Goal: Transaction & Acquisition: Subscribe to service/newsletter

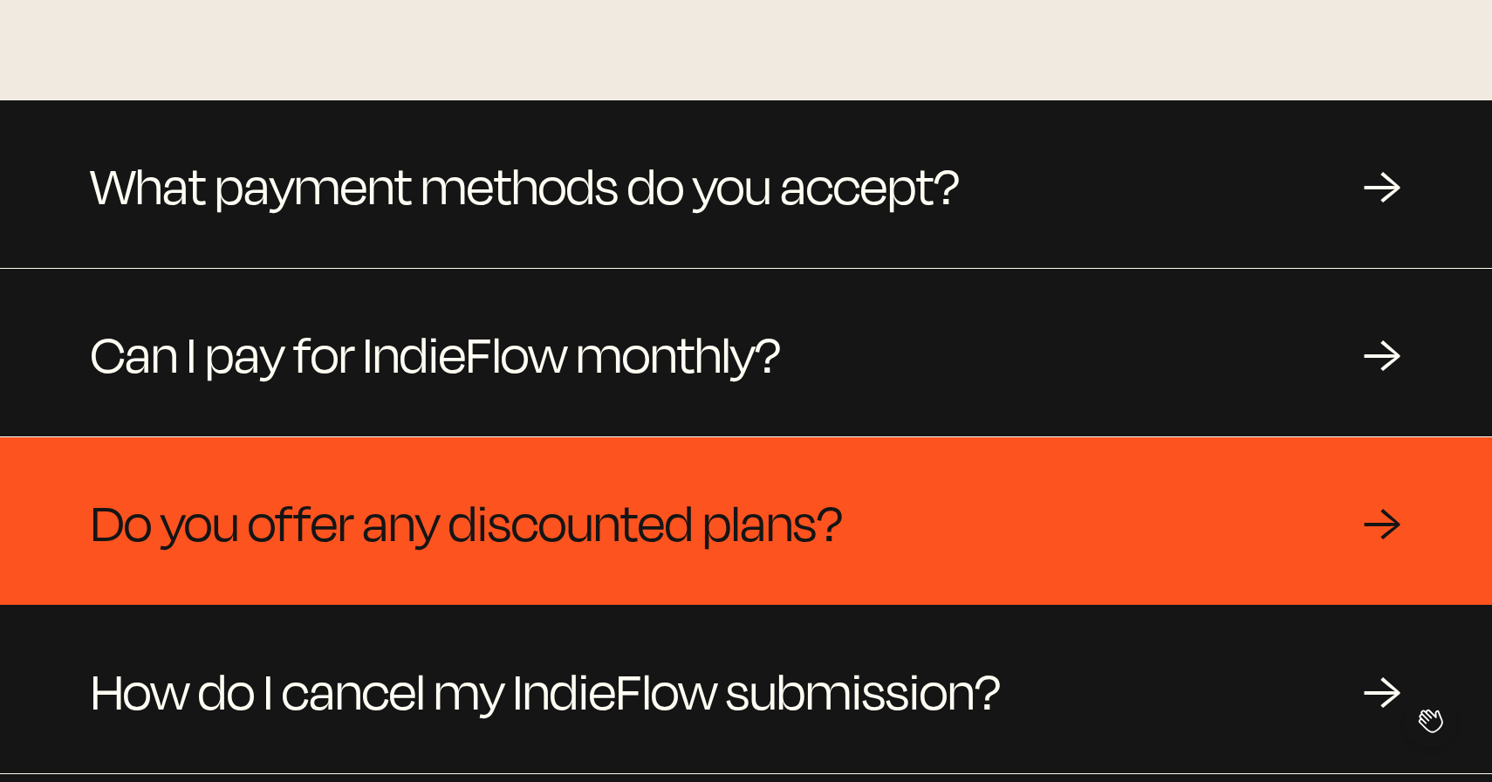
scroll to position [1580, 0]
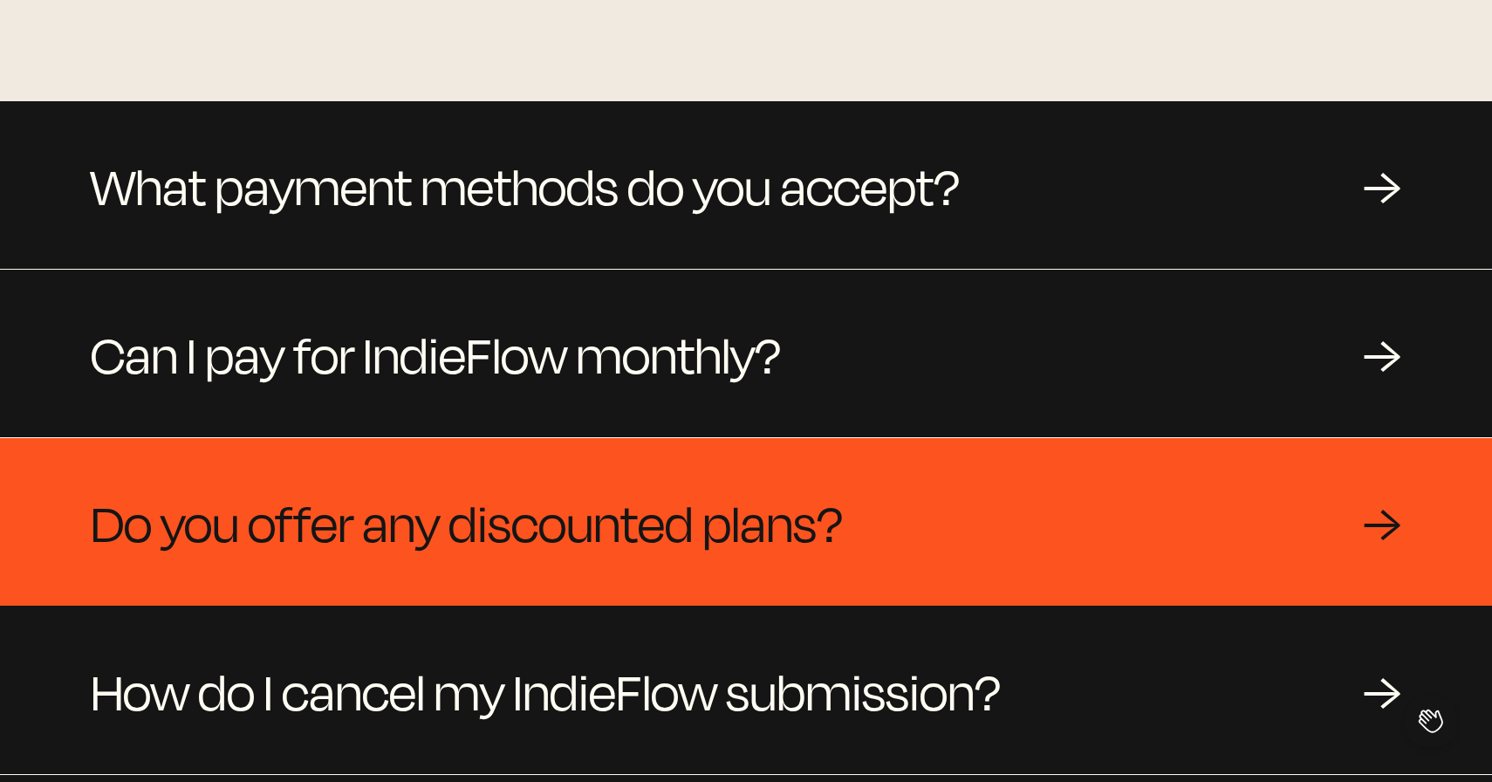
click at [927, 520] on div "Do you offer any discounted plans? →" at bounding box center [746, 522] width 1492 height 168
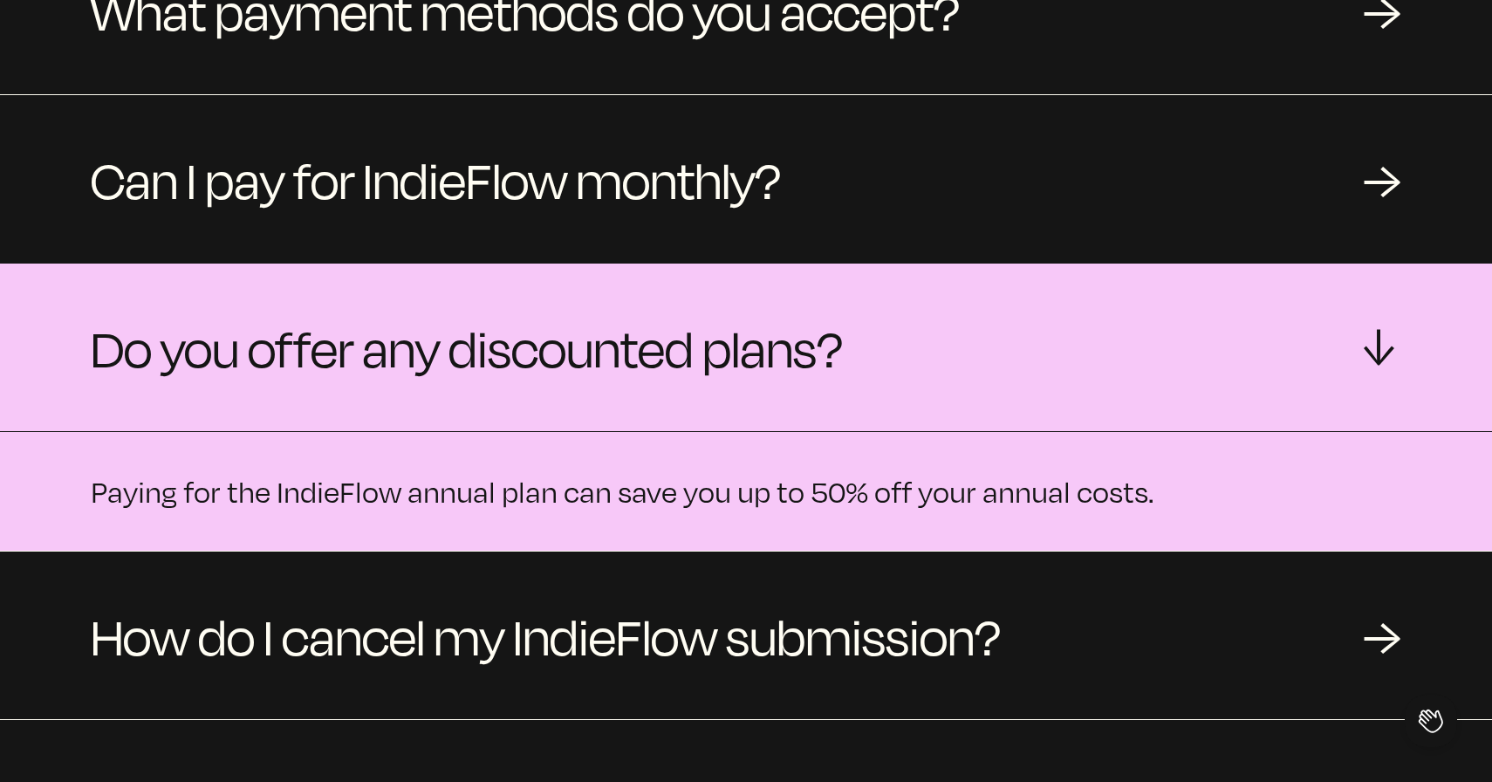
scroll to position [1758, 0]
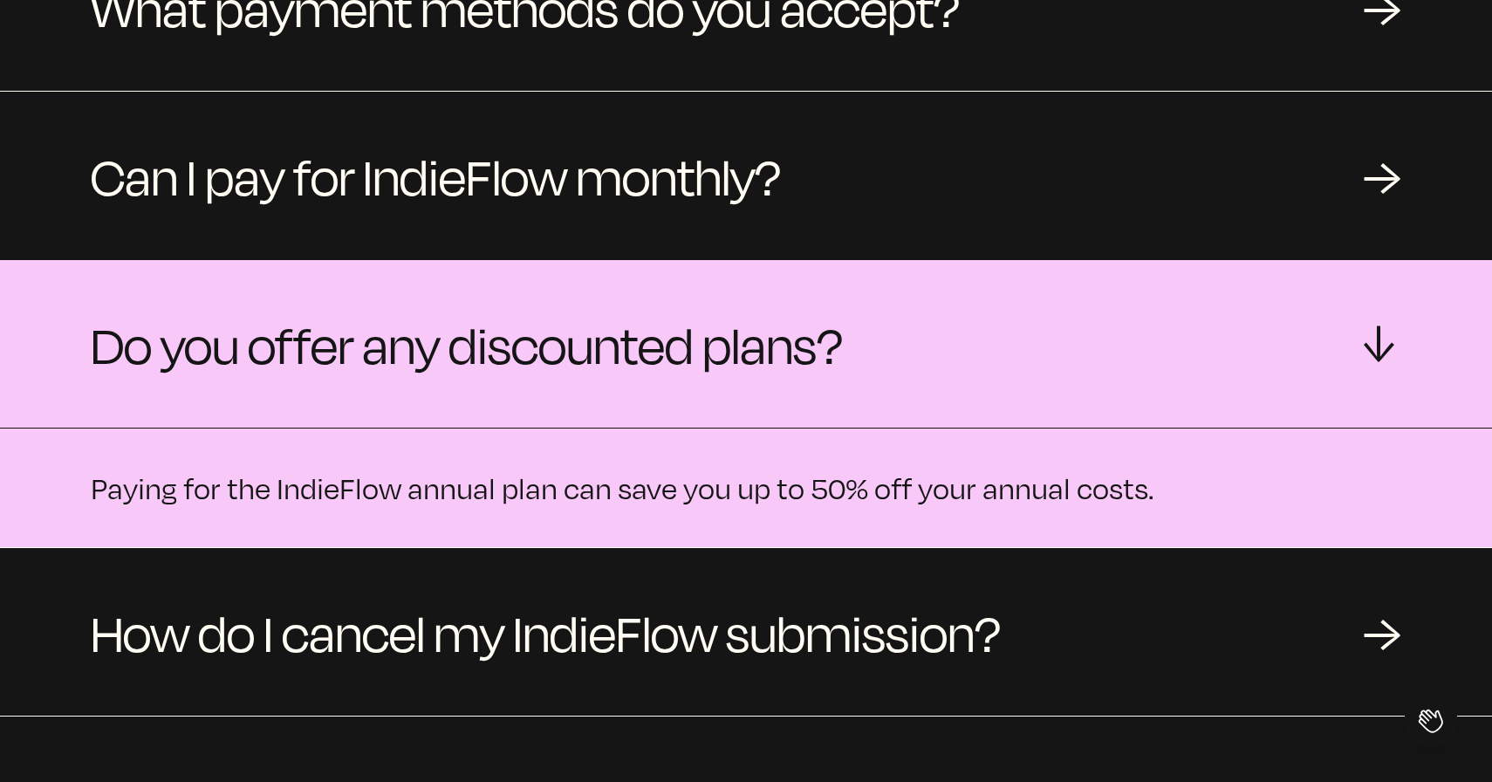
click at [1030, 342] on div "Do you offer any discounted plans? →" at bounding box center [746, 344] width 1492 height 168
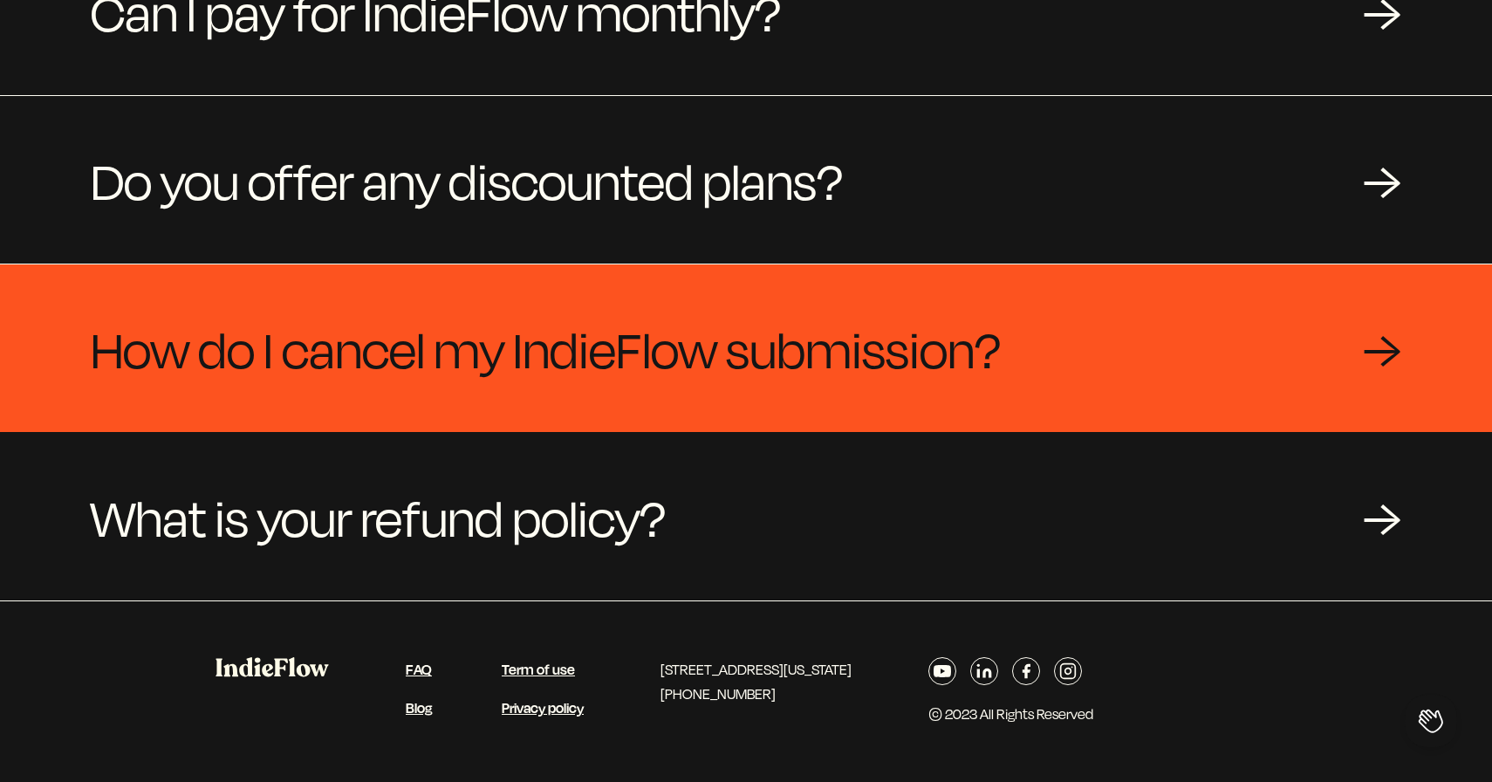
scroll to position [1926, 0]
click at [1030, 334] on div "How do I cancel my IndieFlow submission? →" at bounding box center [746, 348] width 1492 height 168
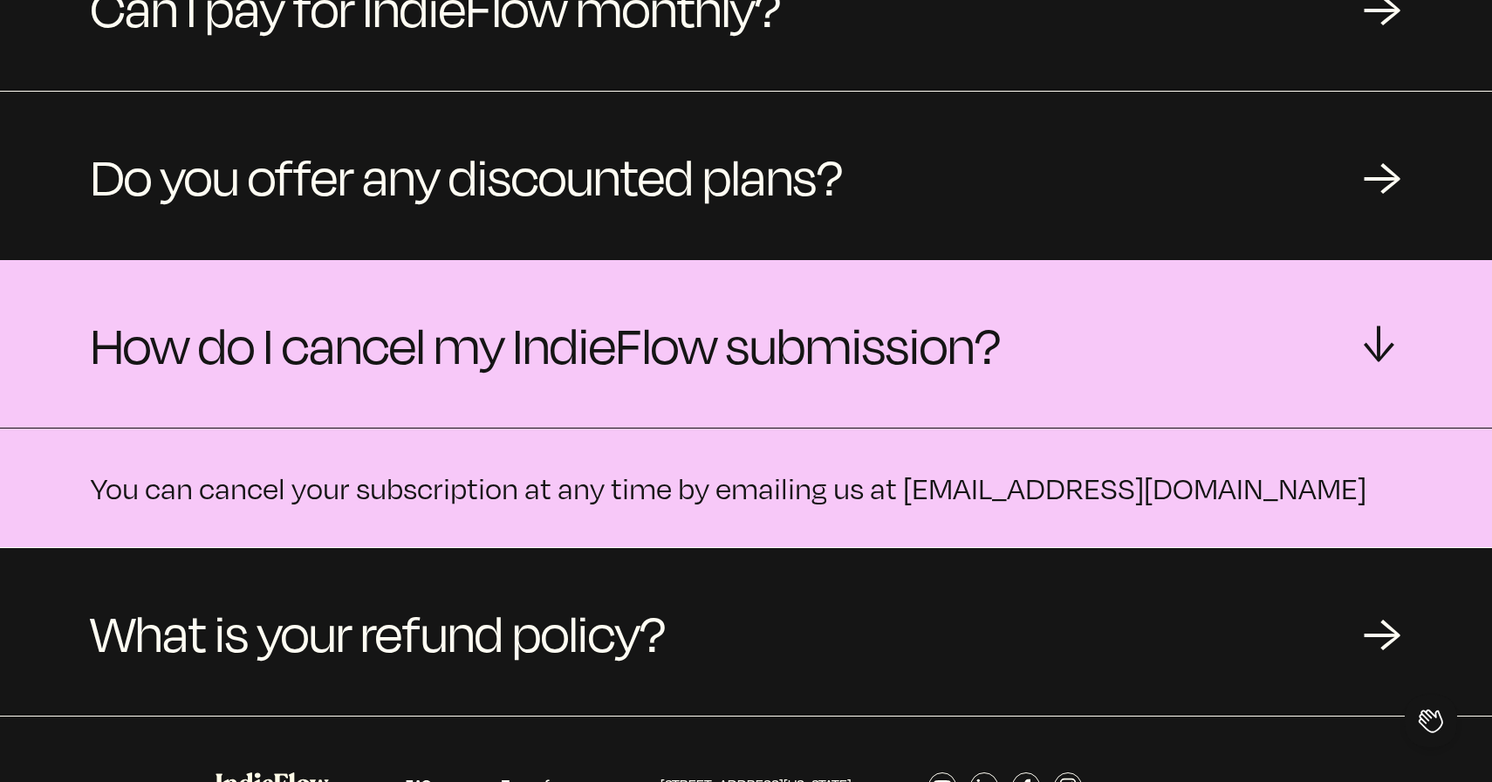
click at [1030, 334] on div "How do I cancel my IndieFlow submission? →" at bounding box center [746, 344] width 1492 height 168
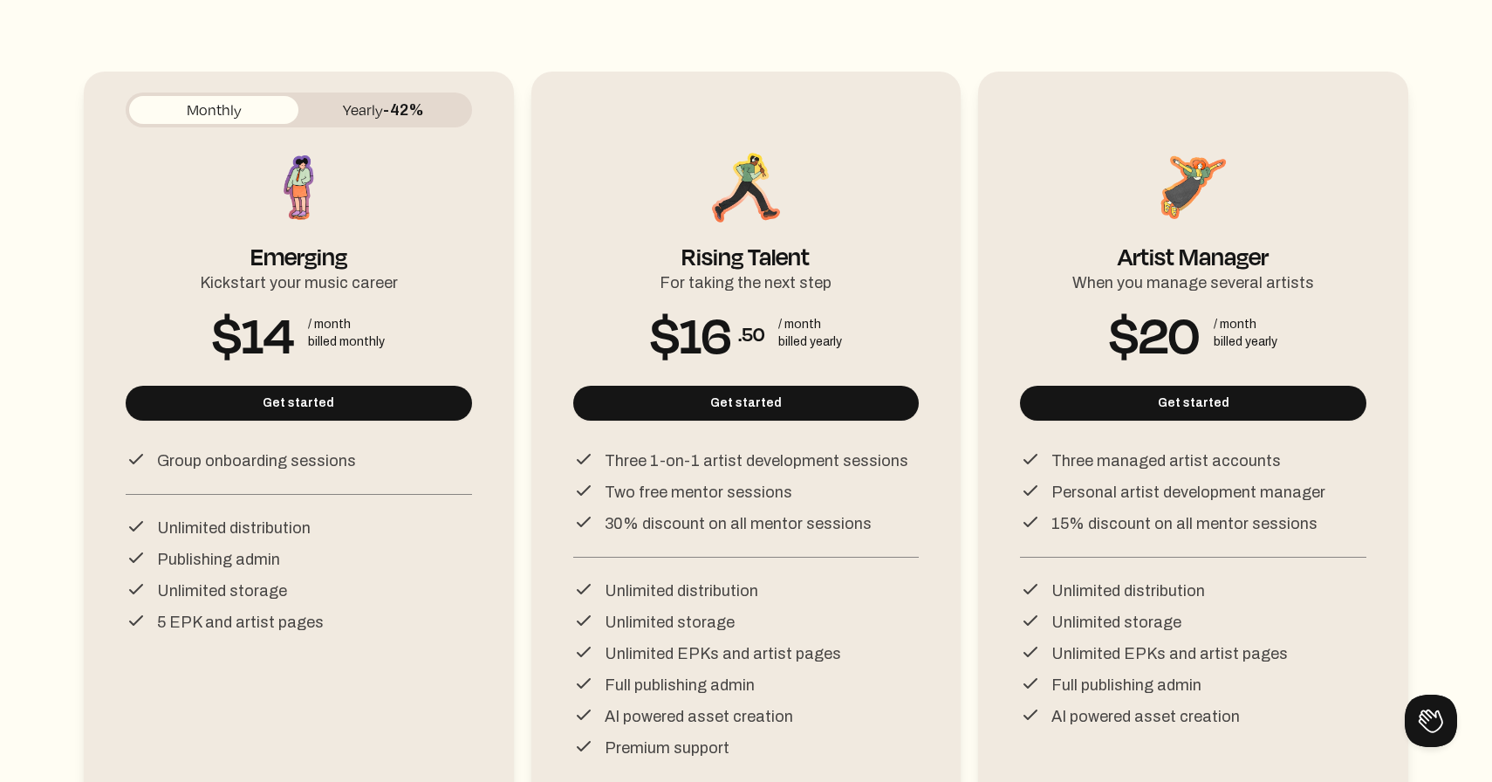
scroll to position [198, 0]
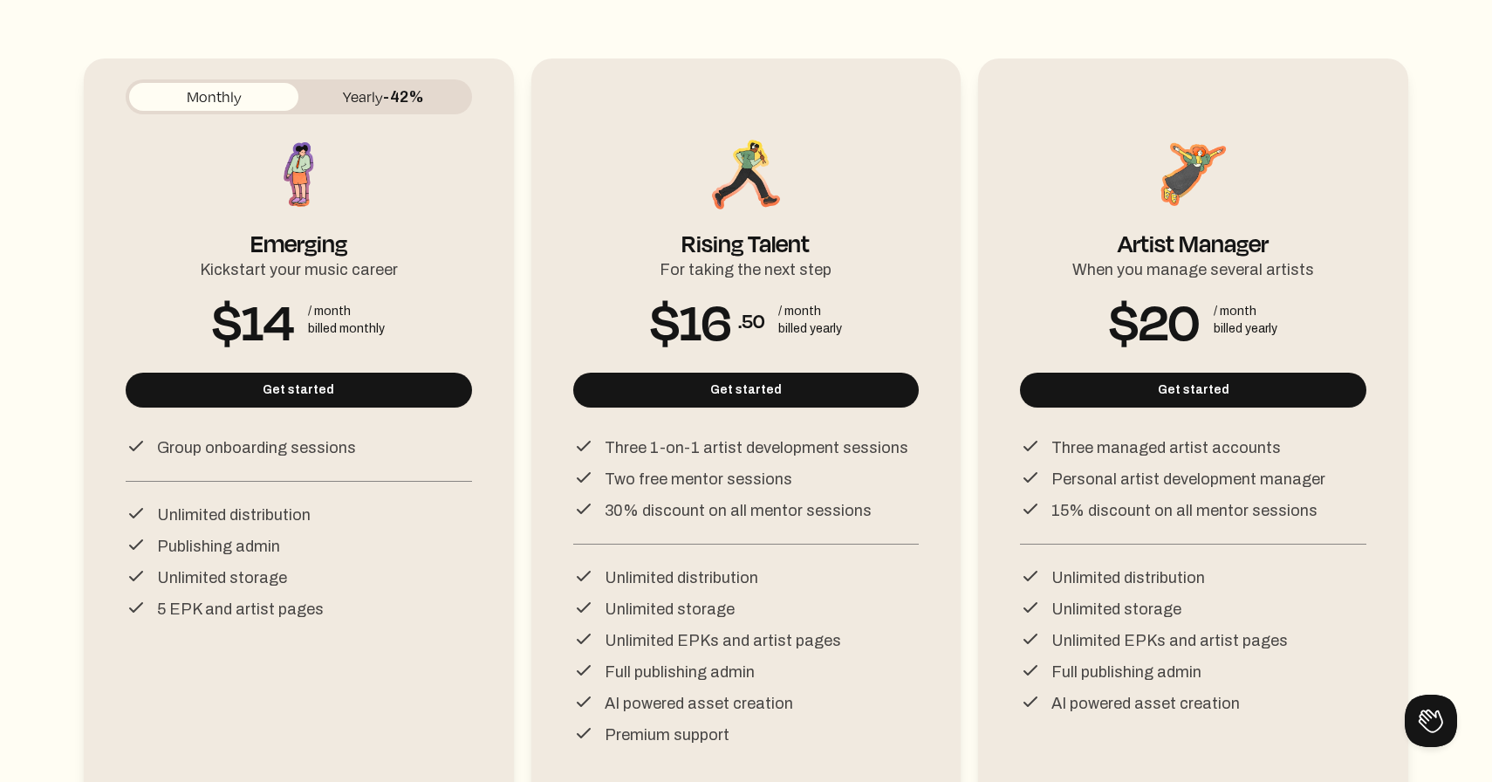
click at [680, 453] on p "Three 1-on-1 artist development sessions" at bounding box center [757, 447] width 304 height 24
click at [1153, 446] on p "Three managed artist accounts" at bounding box center [1165, 447] width 229 height 24
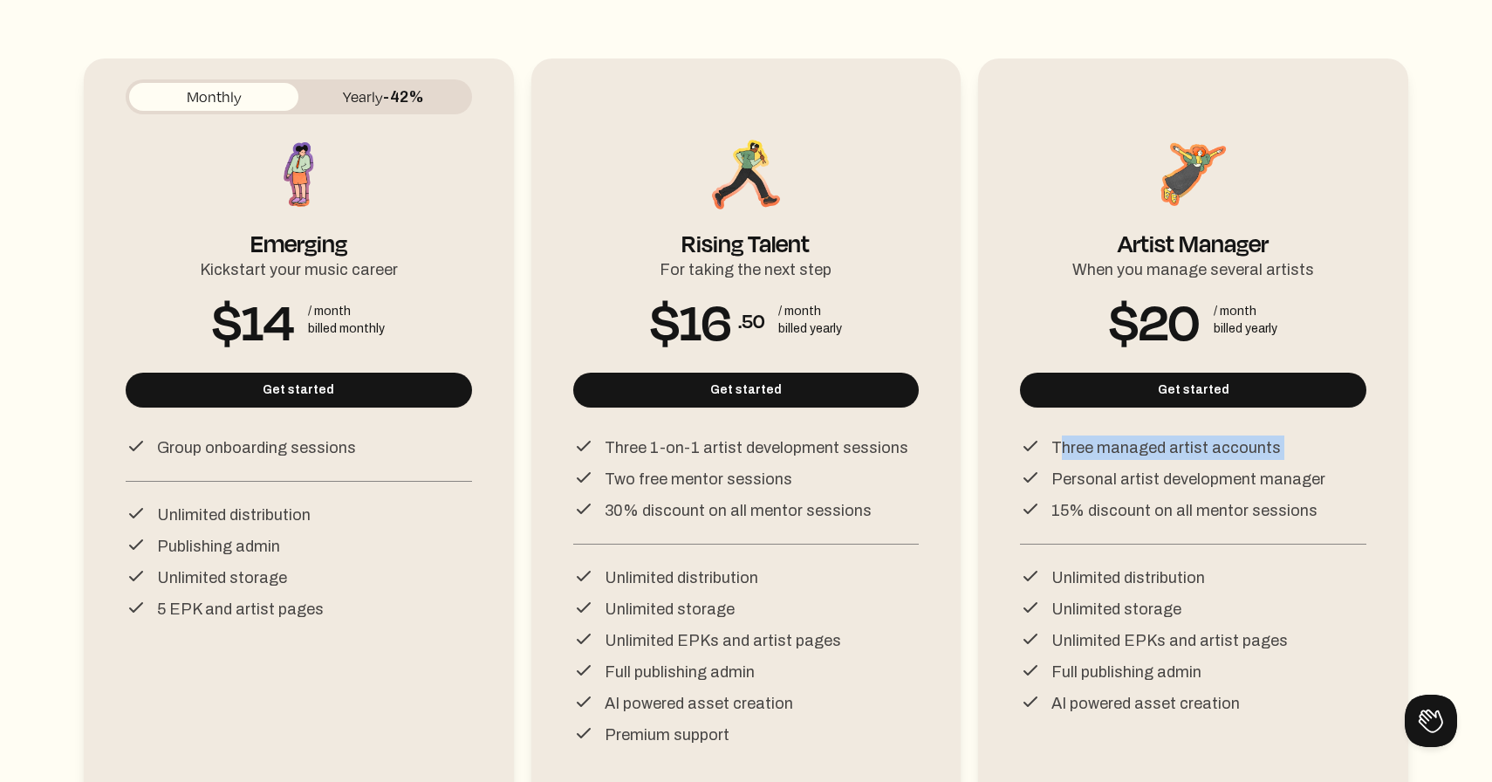
click at [1153, 446] on p "Three managed artist accounts" at bounding box center [1165, 447] width 229 height 24
click at [1149, 473] on p "Personal artist development manager" at bounding box center [1188, 479] width 274 height 24
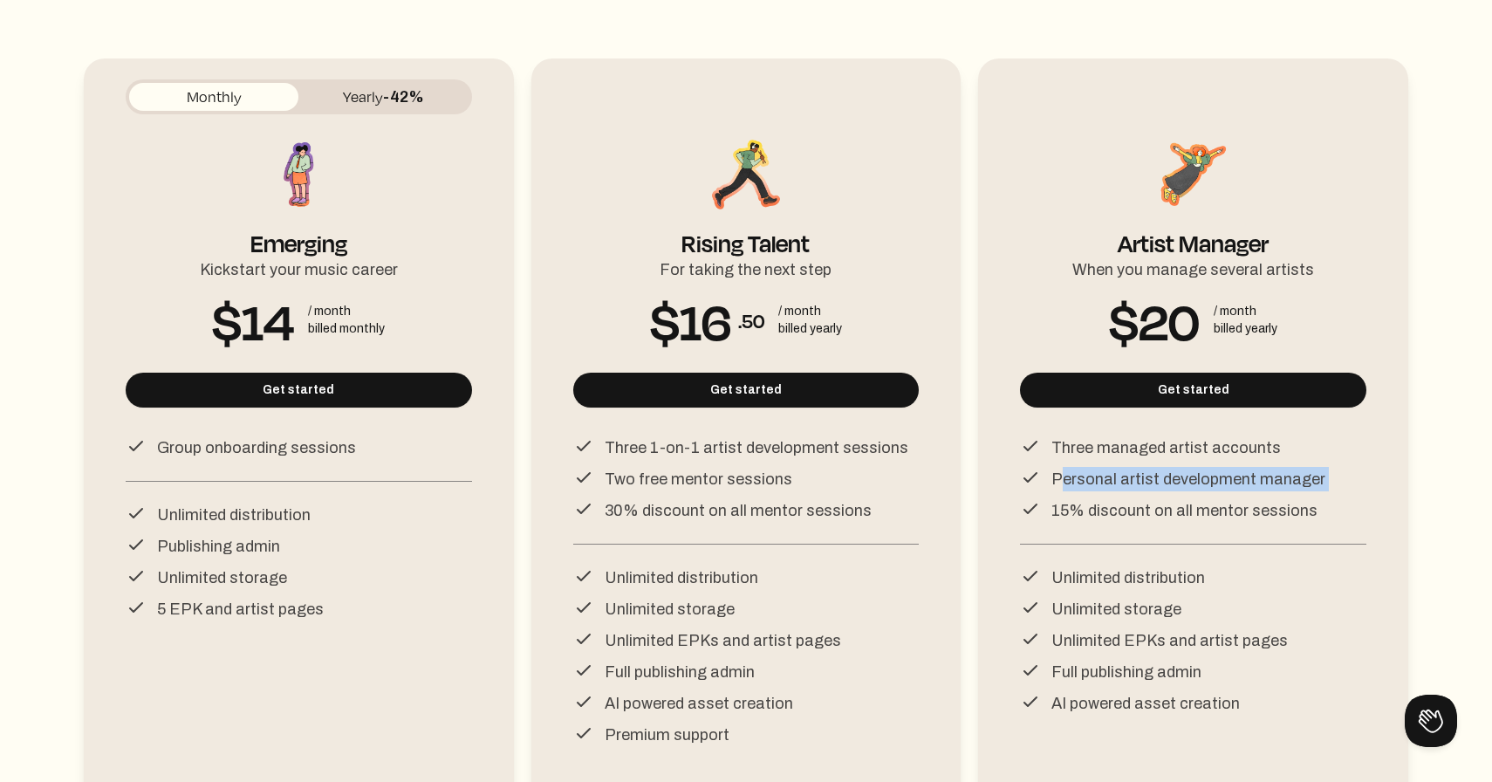
click at [1149, 473] on p "Personal artist development manager" at bounding box center [1188, 479] width 274 height 24
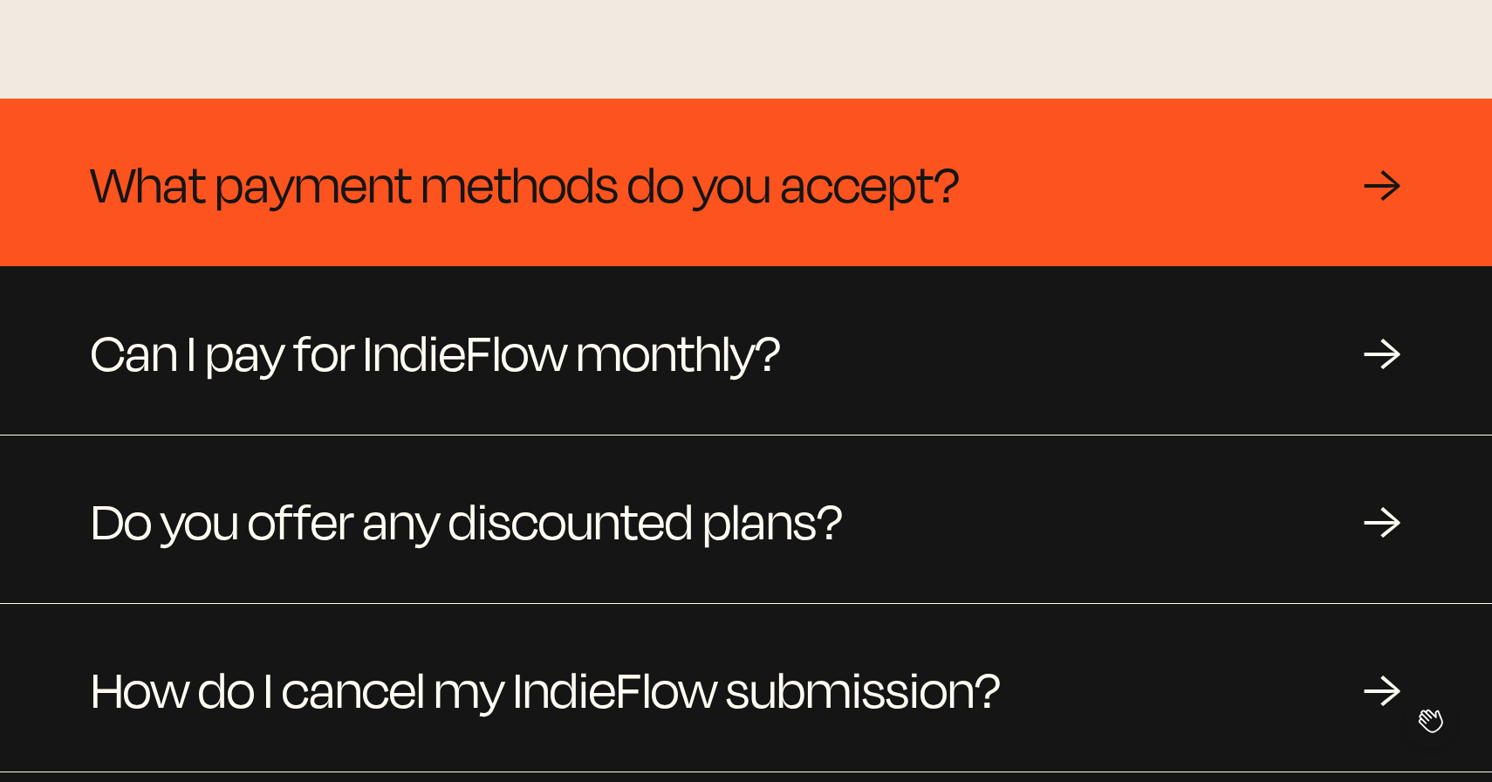
scroll to position [1762, 0]
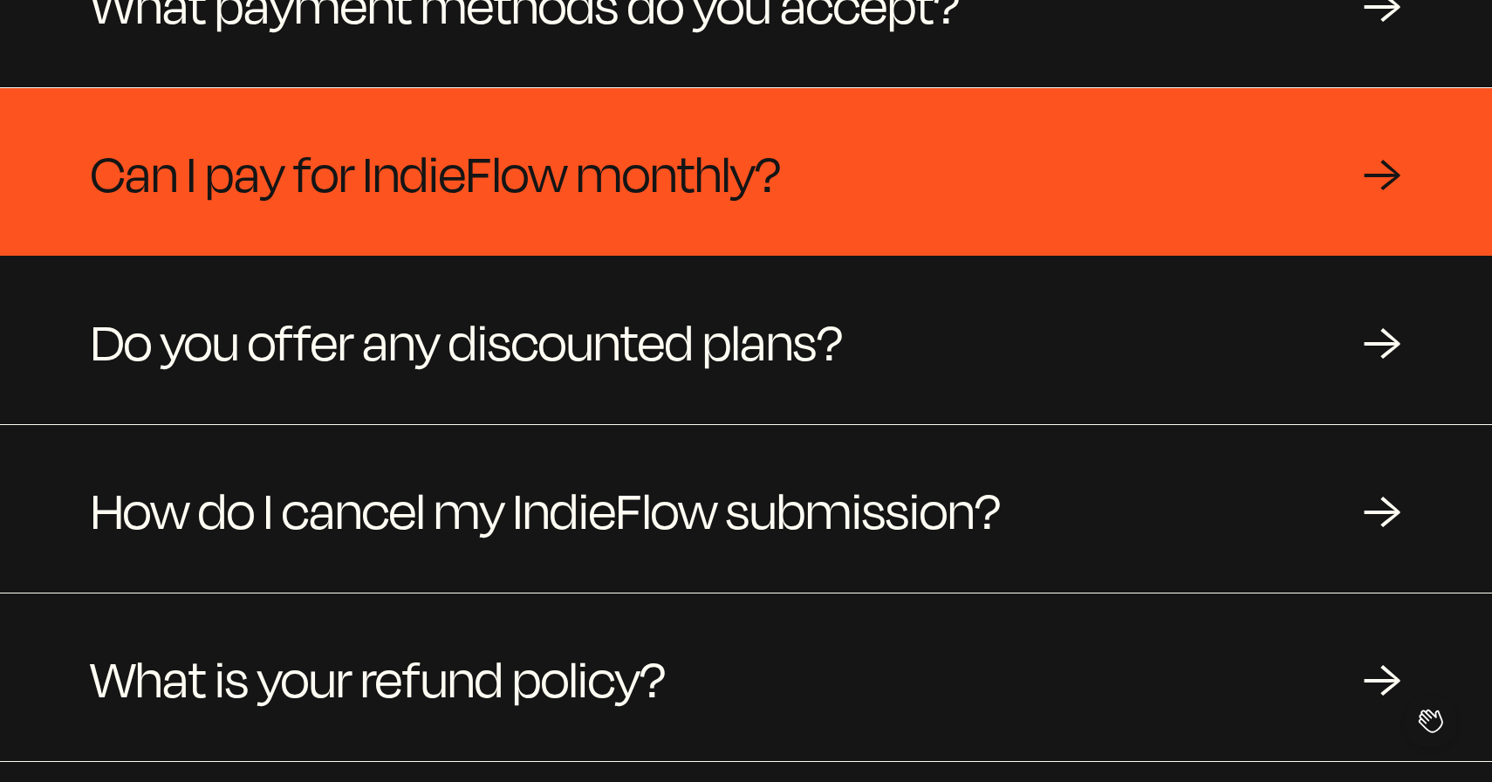
click at [645, 172] on span "Can I pay for IndieFlow monthly?" at bounding box center [436, 172] width 690 height 84
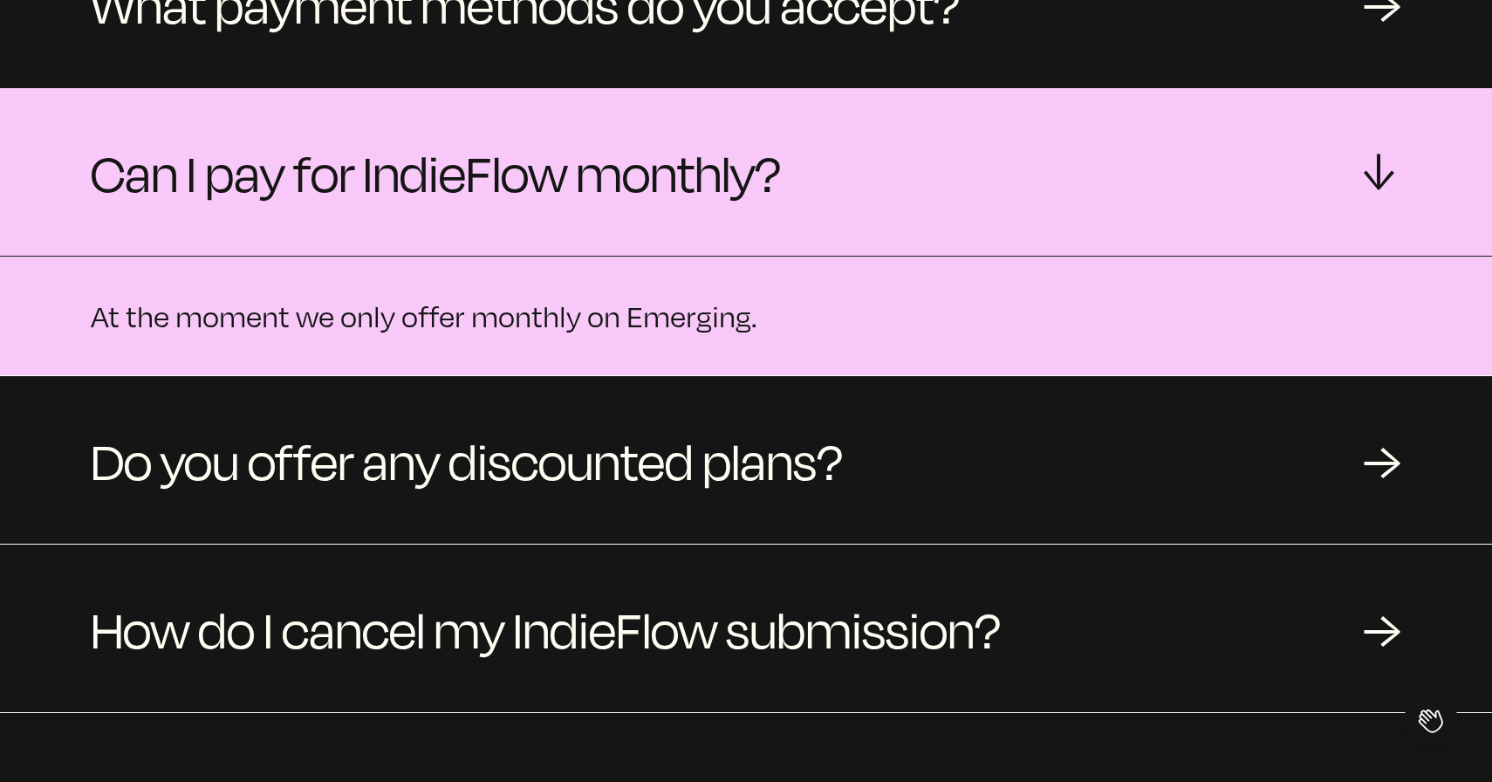
click at [645, 172] on span "Can I pay for IndieFlow monthly?" at bounding box center [436, 172] width 690 height 84
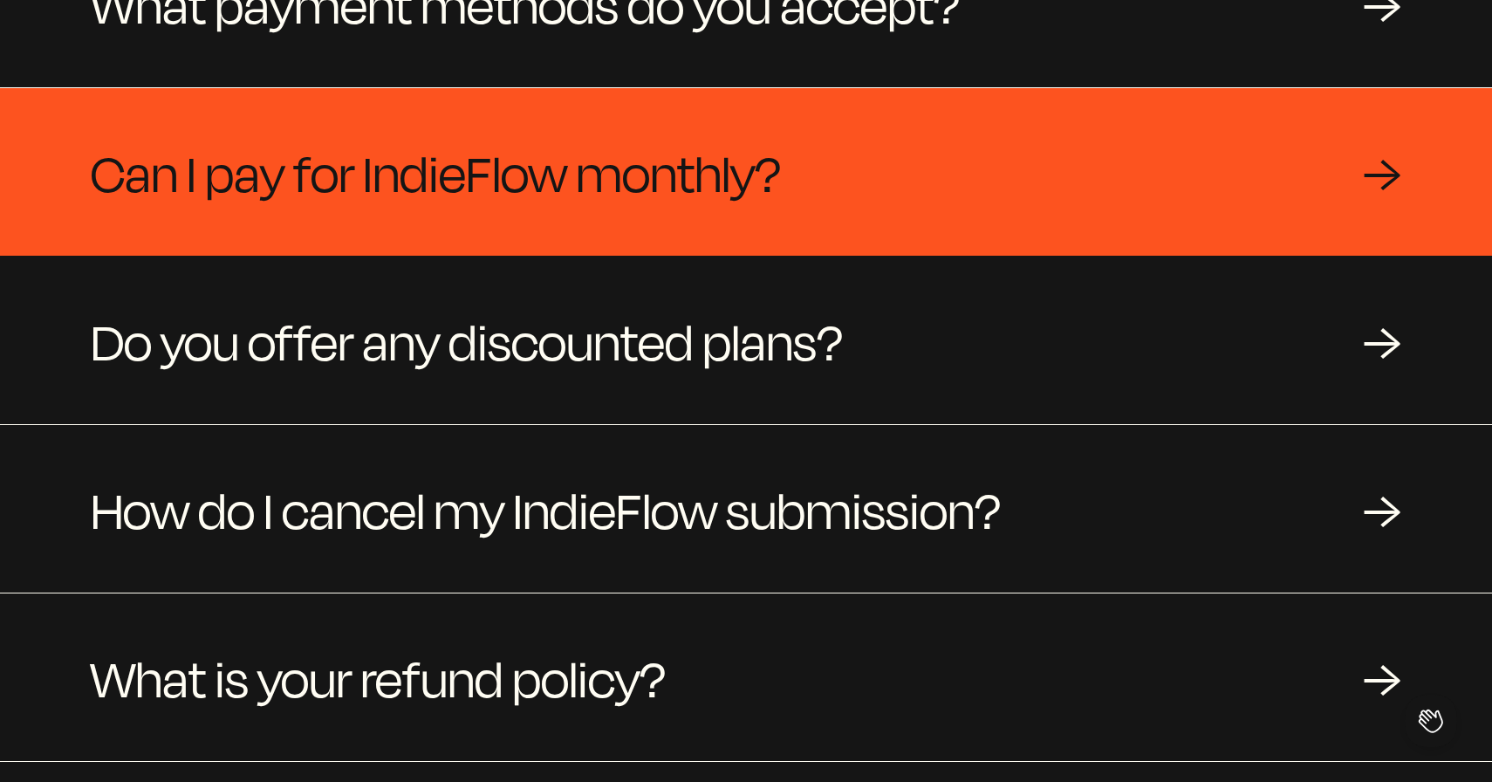
click at [645, 172] on span "Can I pay for IndieFlow monthly?" at bounding box center [436, 172] width 690 height 84
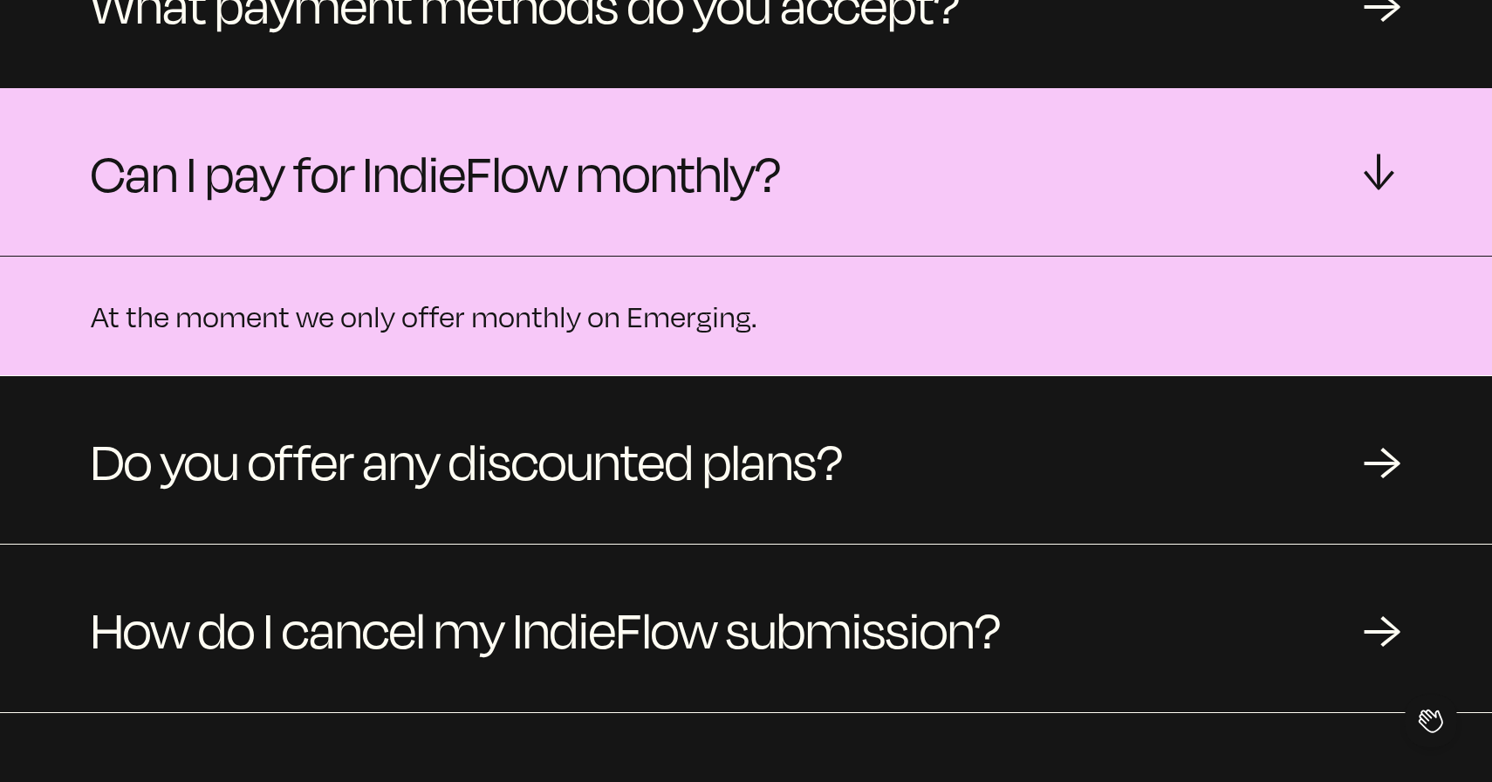
click at [645, 172] on span "Can I pay for IndieFlow monthly?" at bounding box center [436, 172] width 690 height 84
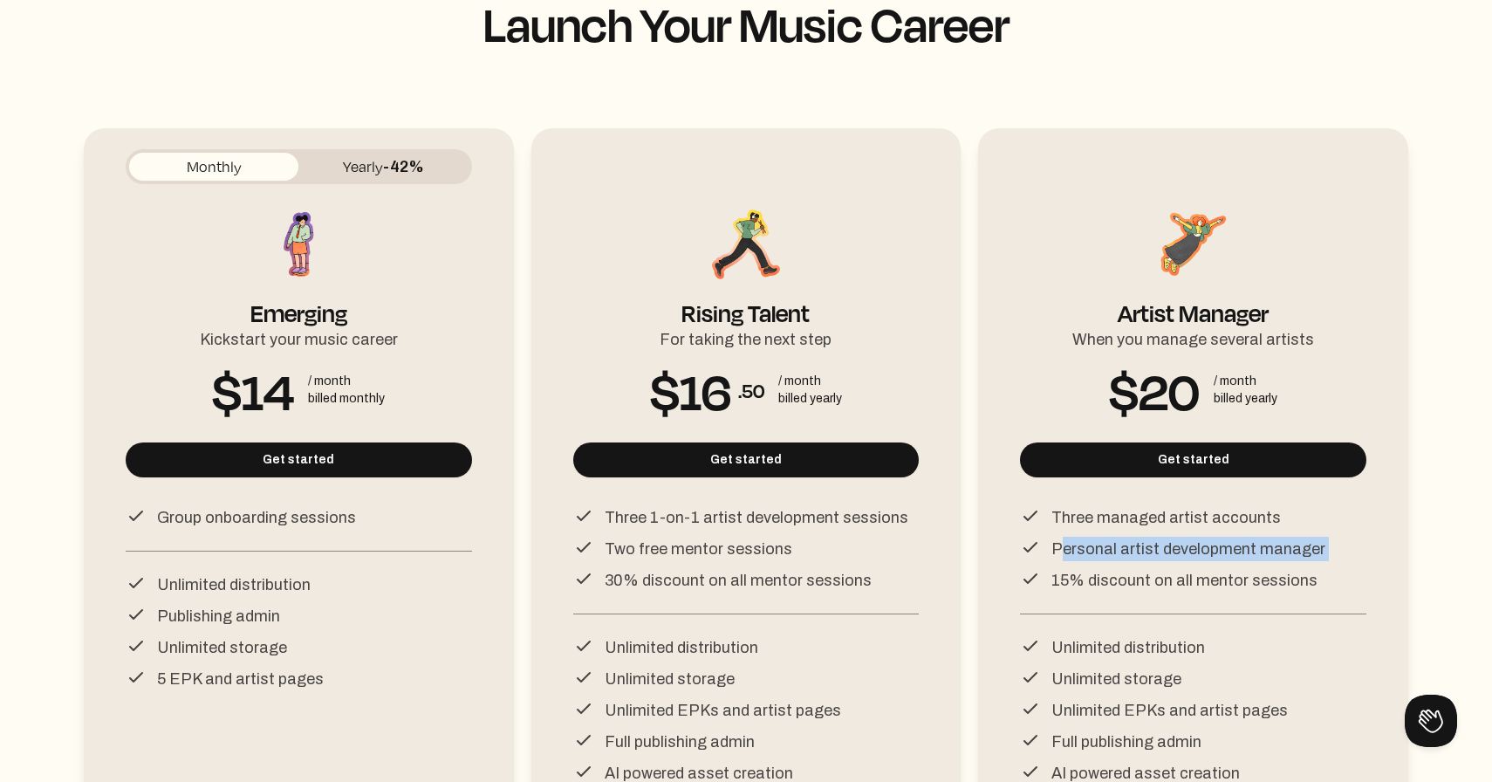
scroll to position [0, 0]
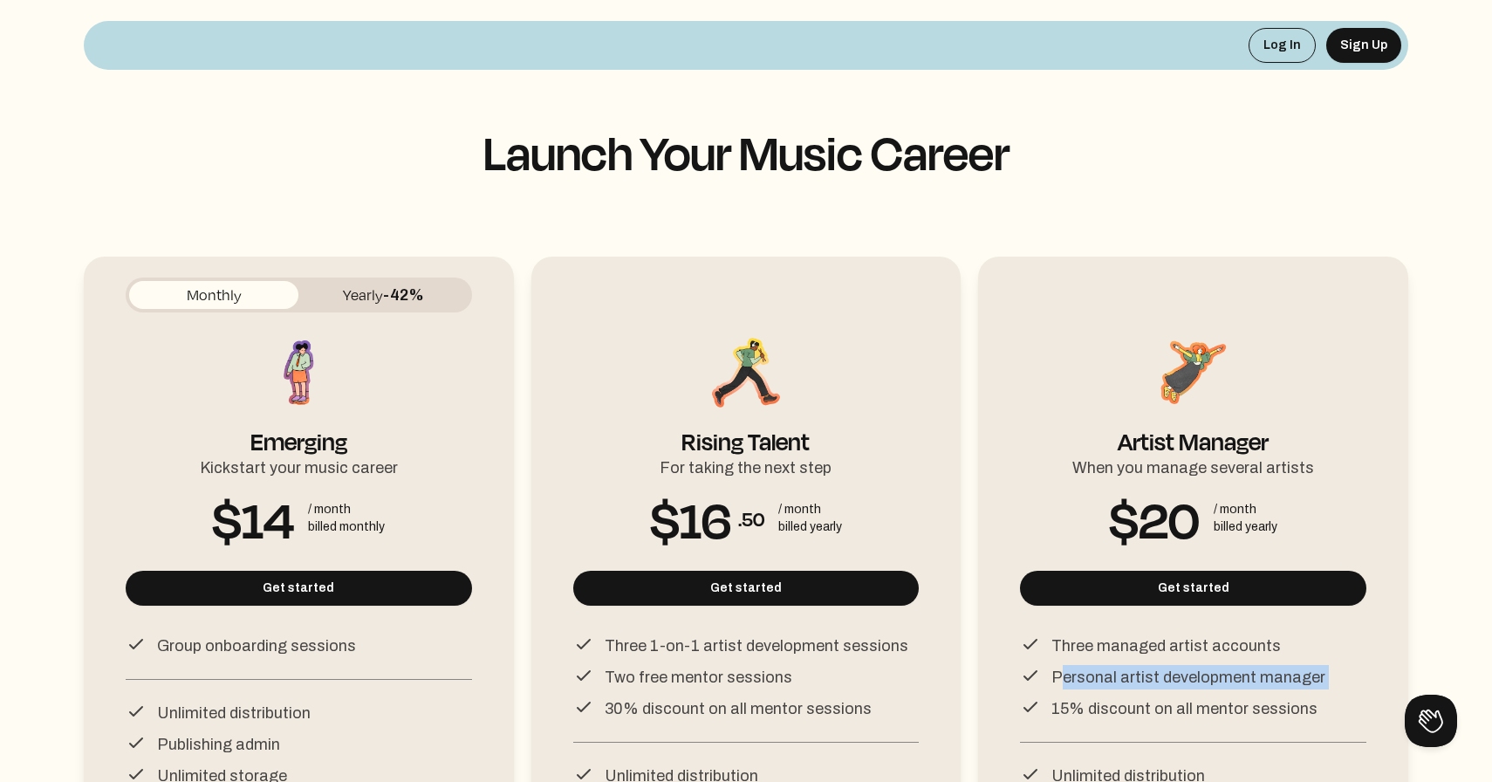
click at [379, 305] on button "Yearly -42%" at bounding box center [382, 295] width 169 height 28
click at [221, 299] on button "Monthly" at bounding box center [213, 295] width 169 height 28
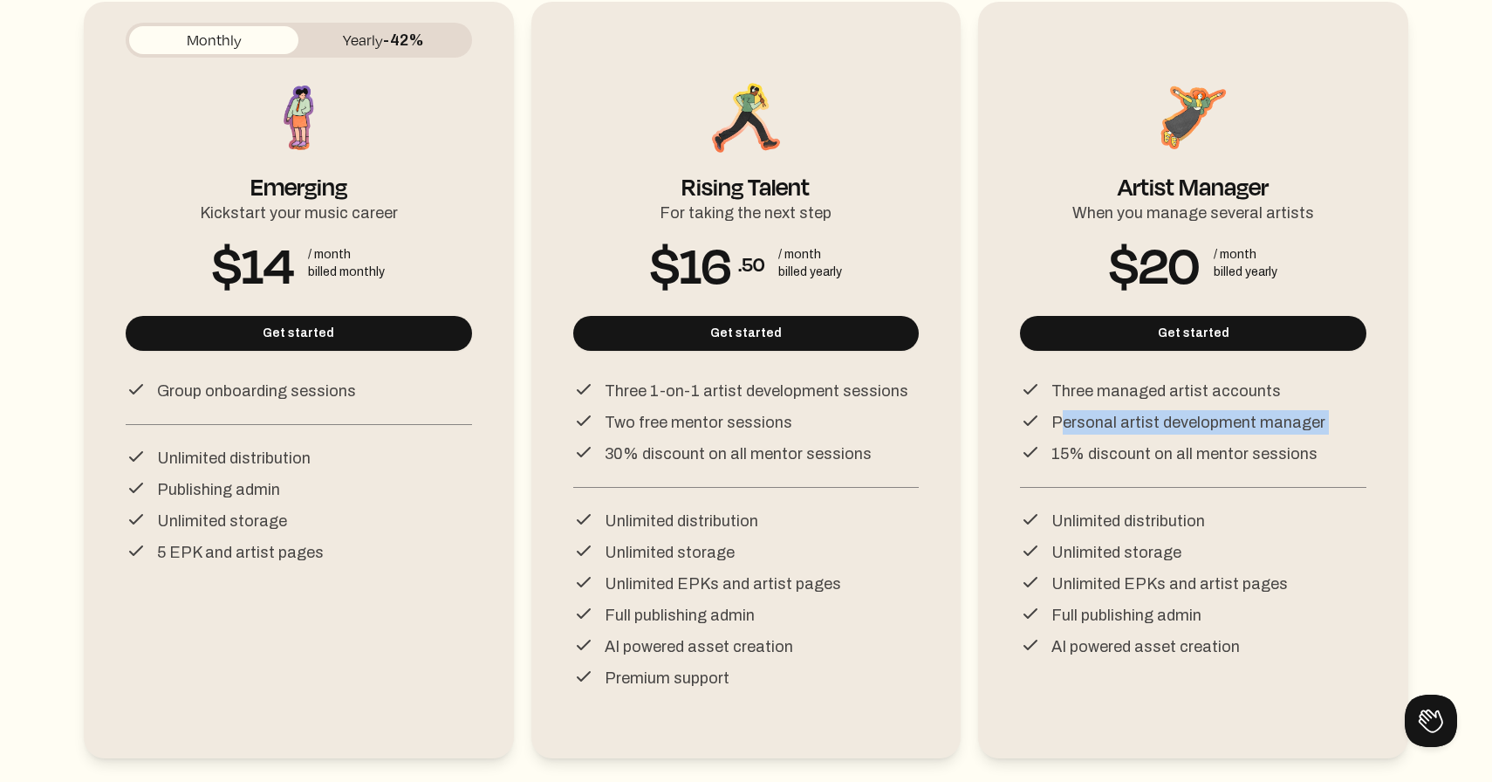
scroll to position [259, 0]
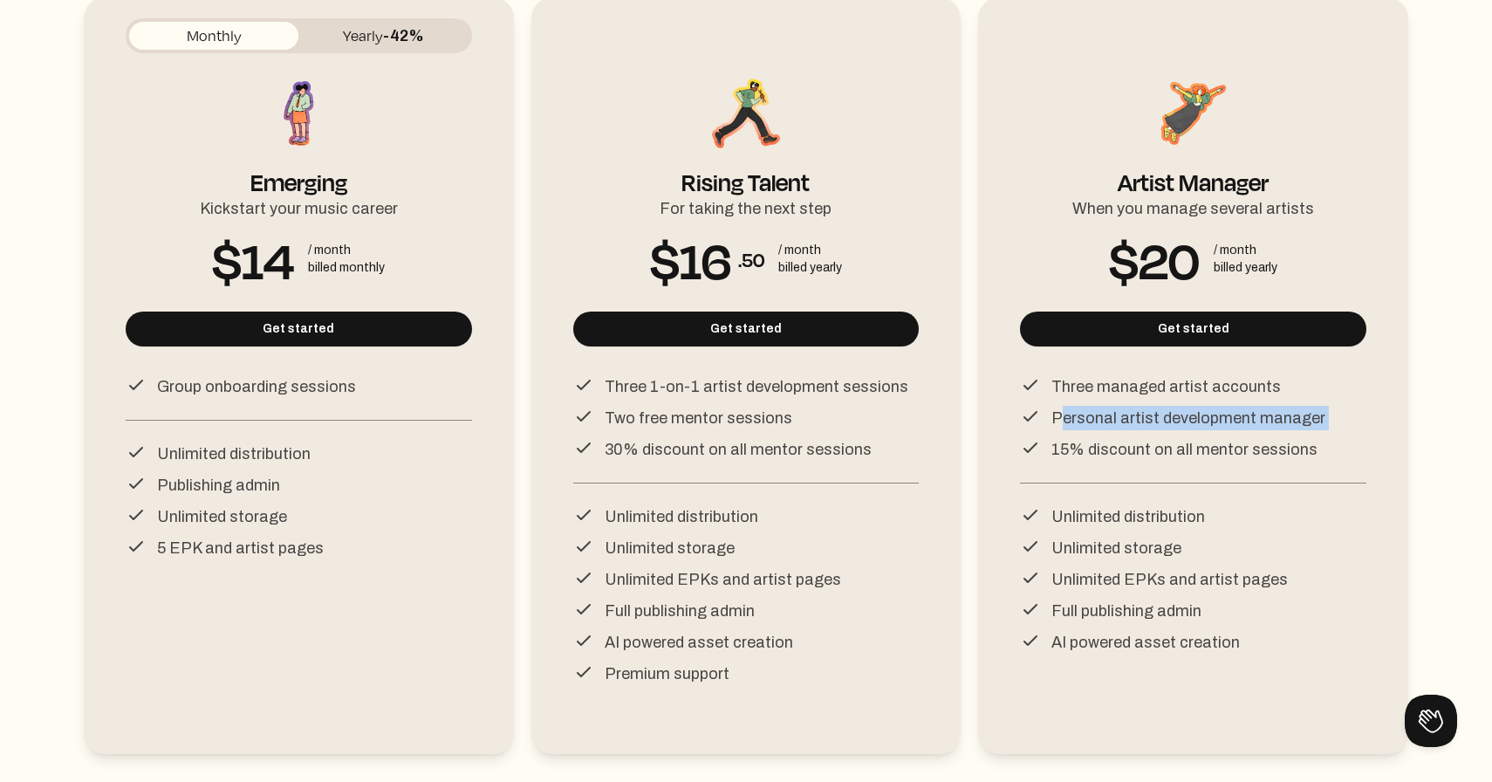
click at [1179, 422] on p "Personal artist development manager" at bounding box center [1188, 418] width 274 height 24
click at [1174, 449] on p "15% discount on all mentor sessions" at bounding box center [1184, 449] width 266 height 24
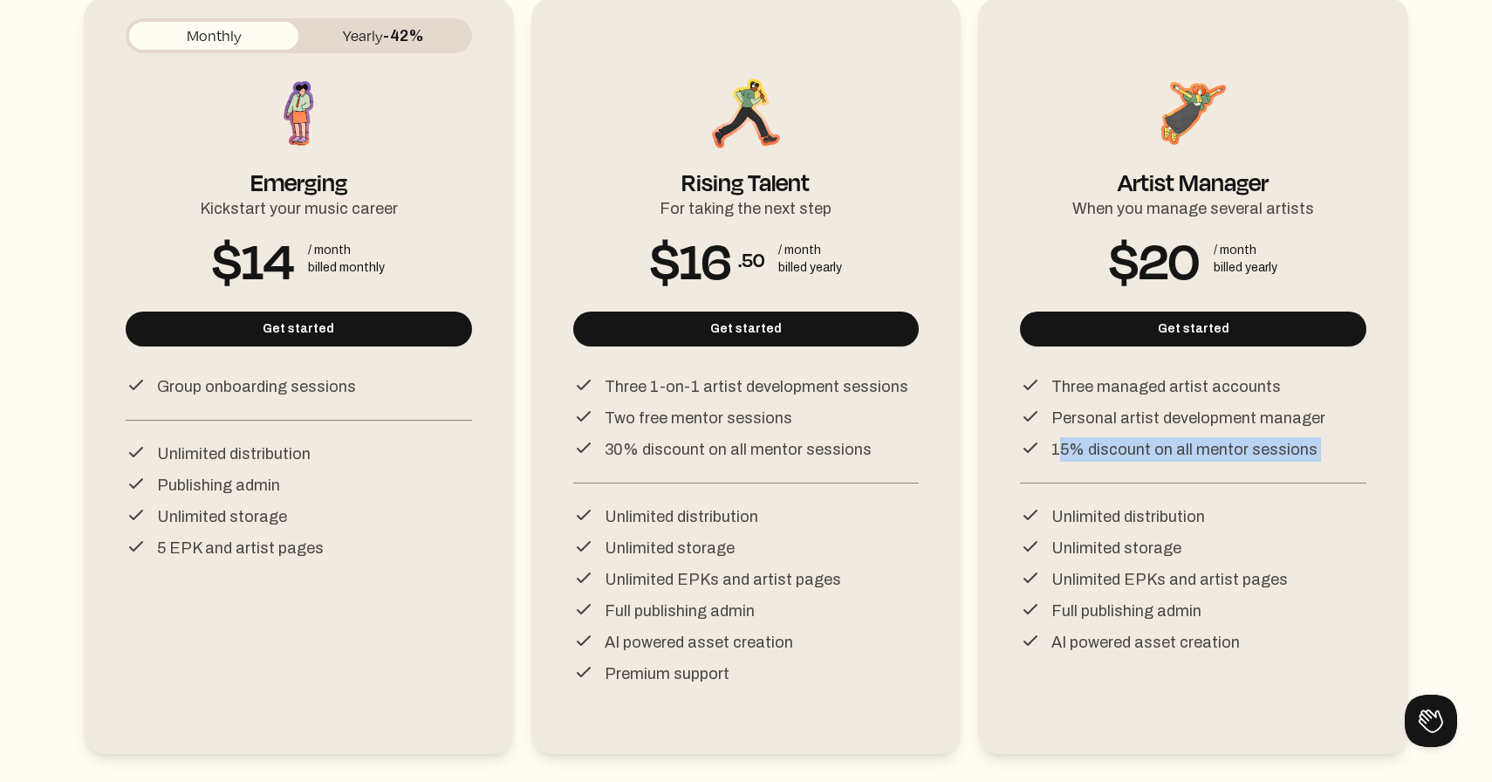
click at [1174, 449] on p "15% discount on all mentor sessions" at bounding box center [1184, 449] width 266 height 24
click at [1126, 416] on p "Personal artist development manager" at bounding box center [1188, 418] width 274 height 24
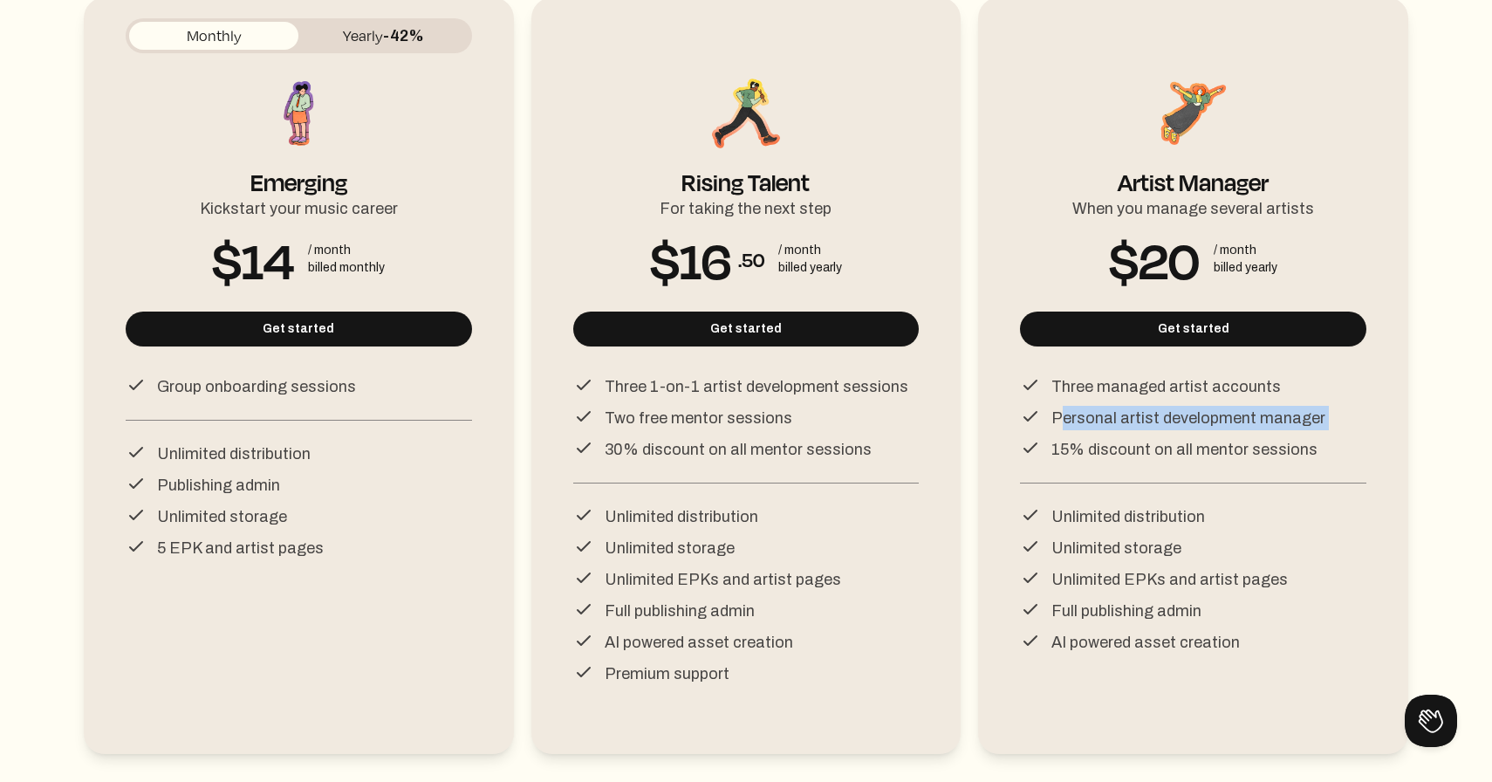
click at [1126, 416] on p "Personal artist development manager" at bounding box center [1188, 418] width 274 height 24
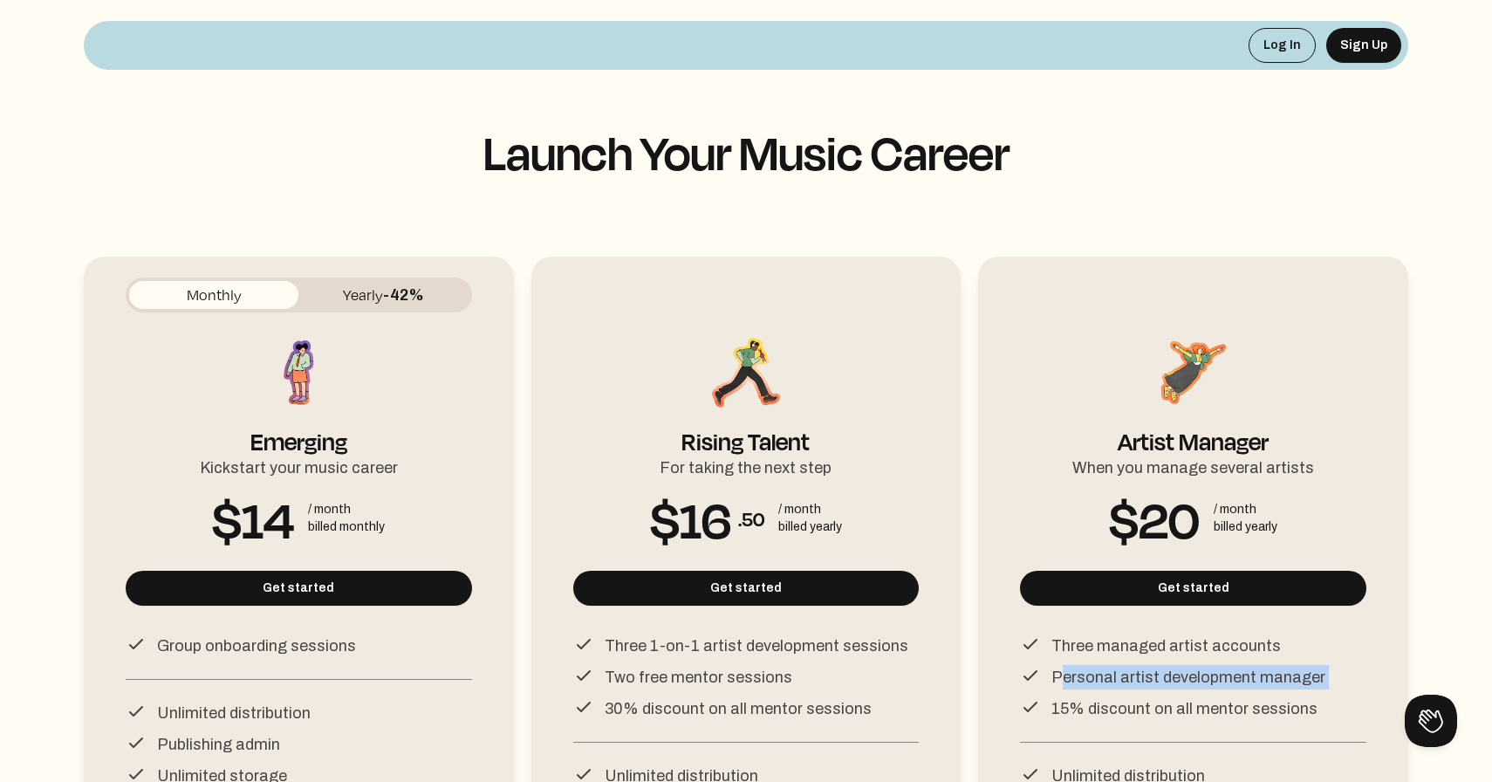
scroll to position [0, 0]
